Goal: Check status: Check status

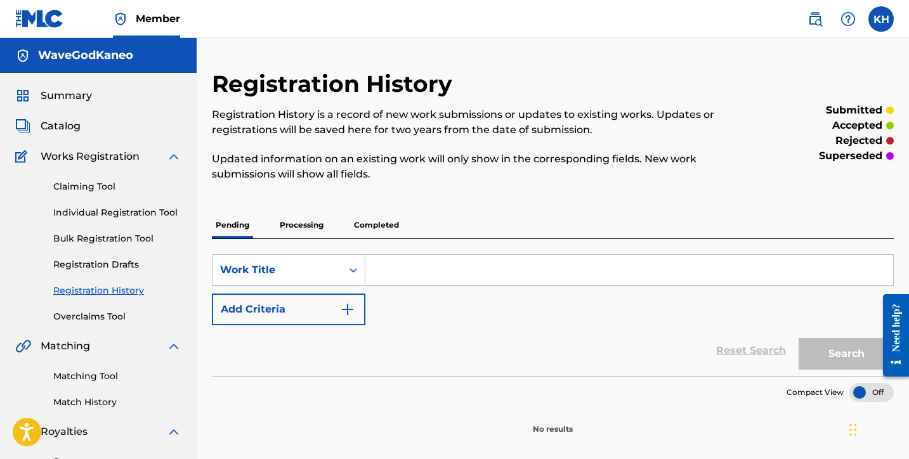
click at [303, 227] on p "Processing" at bounding box center [301, 225] width 51 height 27
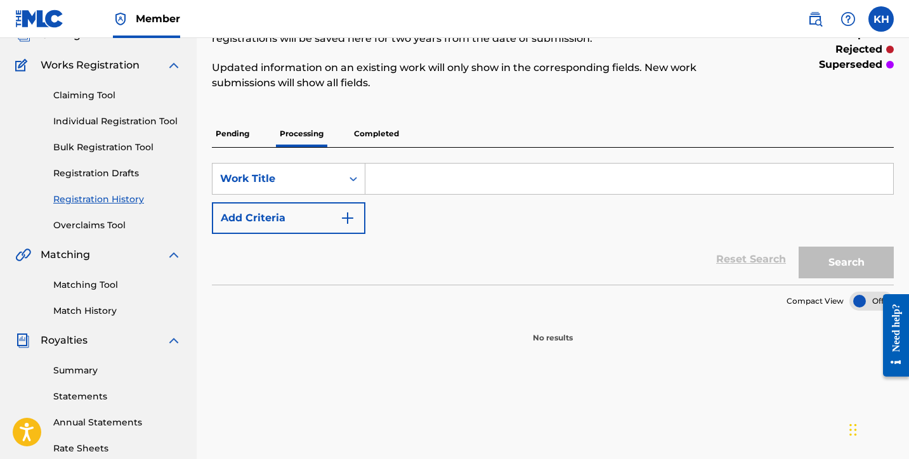
scroll to position [86, 0]
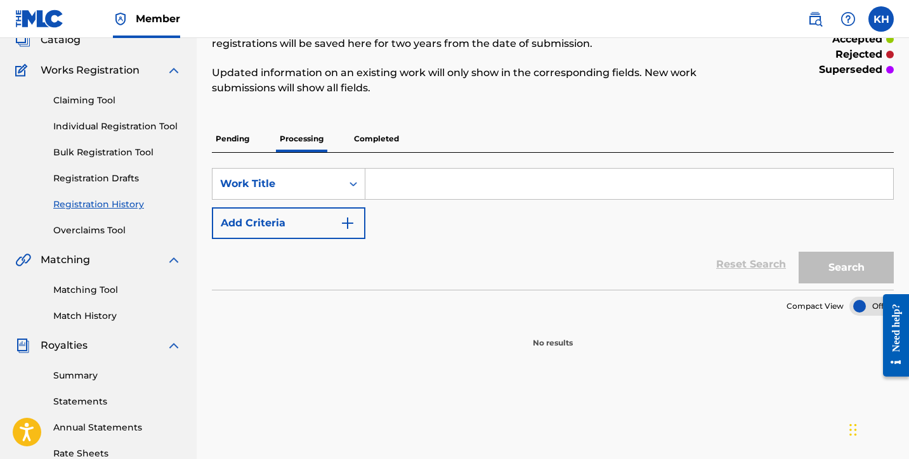
click at [374, 138] on p "Completed" at bounding box center [376, 139] width 53 height 27
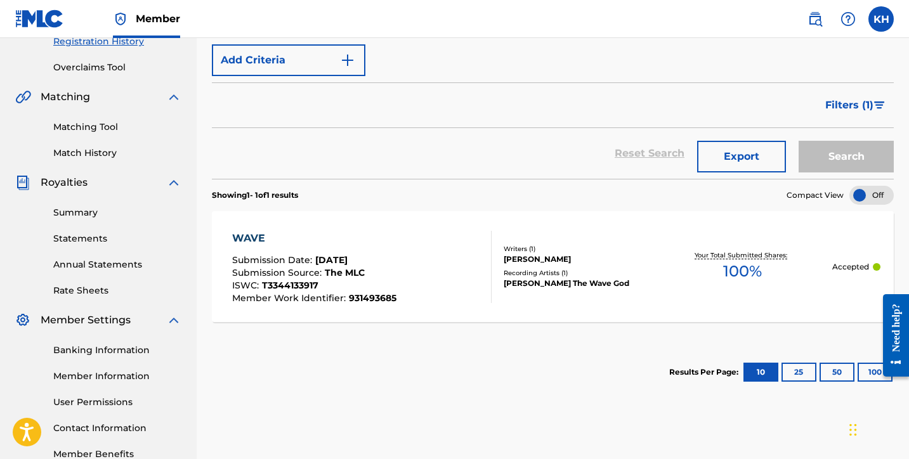
scroll to position [270, 0]
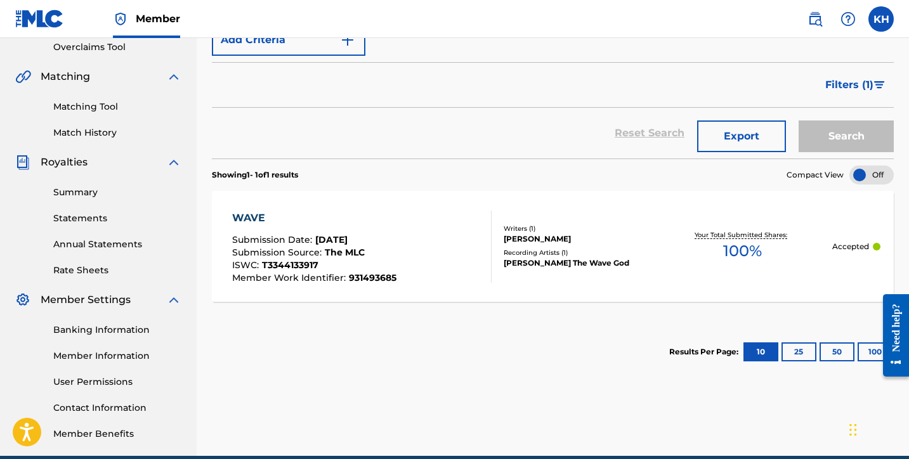
click at [584, 263] on div "[PERSON_NAME] The Wave God" at bounding box center [579, 263] width 150 height 11
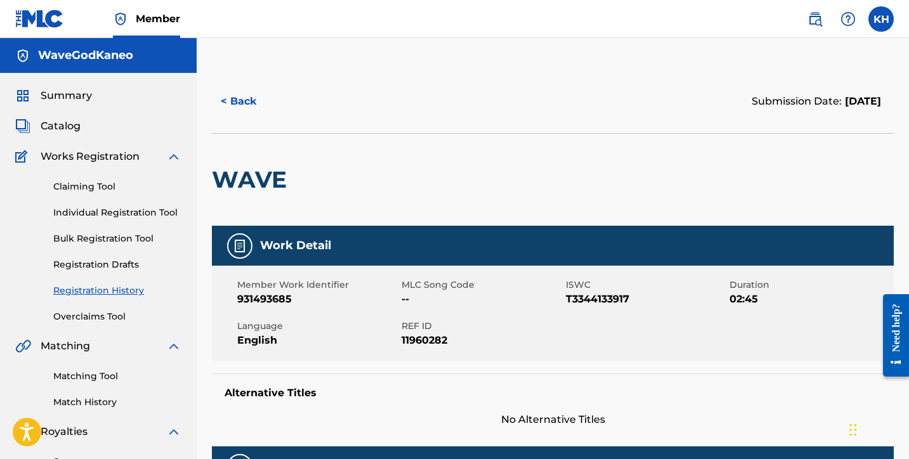
click at [887, 22] on label at bounding box center [881, 18] width 25 height 25
click at [882, 19] on input "KH [PERSON_NAME] [PERSON_NAME][EMAIL_ADDRESS][PERSON_NAME][DOMAIN_NAME] Profile…" at bounding box center [882, 19] width 0 height 0
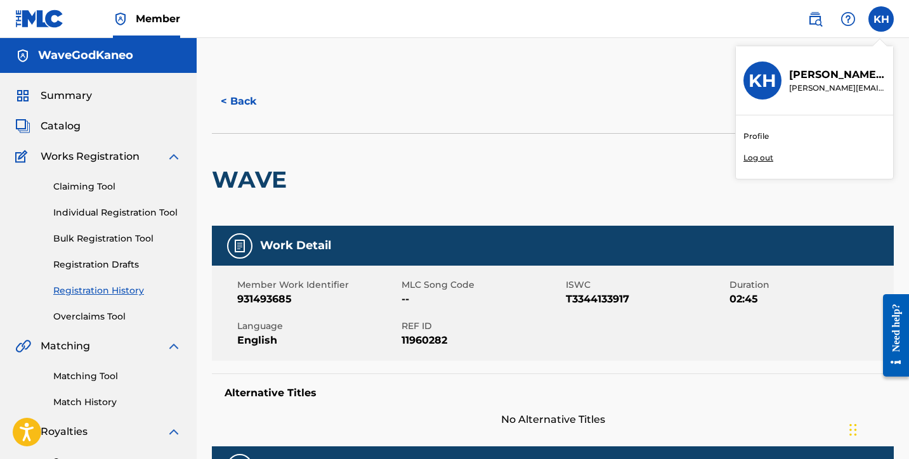
click at [772, 158] on p "Log out" at bounding box center [759, 157] width 30 height 11
click at [882, 19] on input "KH [PERSON_NAME] [PERSON_NAME][EMAIL_ADDRESS][PERSON_NAME][DOMAIN_NAME] Profile…" at bounding box center [882, 19] width 0 height 0
